Goal: Task Accomplishment & Management: Use online tool/utility

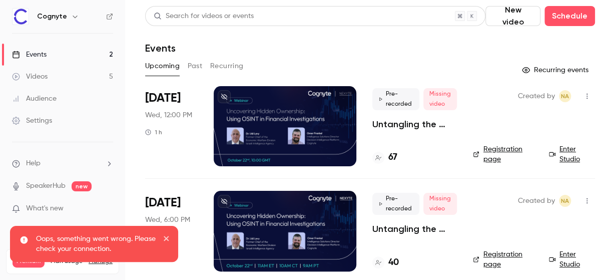
click at [171, 234] on div "Oops, something went wrong. Please check your connection." at bounding box center [94, 244] width 168 height 36
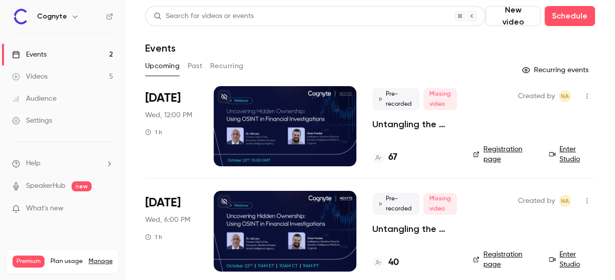
click at [275, 227] on div at bounding box center [285, 231] width 143 height 80
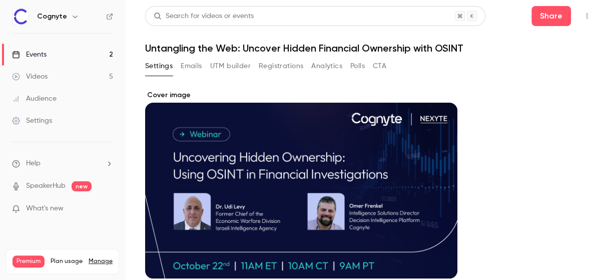
click at [219, 64] on button "UTM builder" at bounding box center [230, 66] width 41 height 16
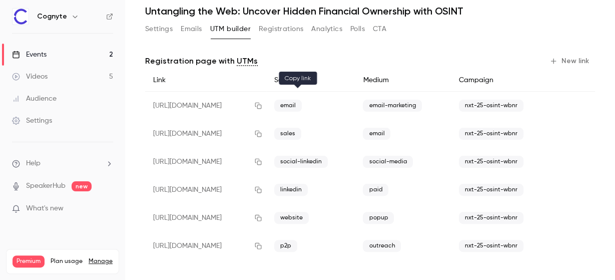
scroll to position [39, 0]
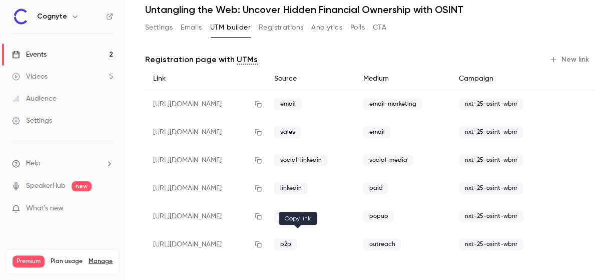
click at [261, 246] on icon "button" at bounding box center [258, 244] width 7 height 7
click at [262, 243] on icon "button" at bounding box center [258, 244] width 8 height 7
